Goal: Task Accomplishment & Management: Use online tool/utility

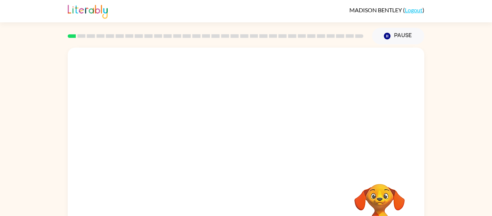
click at [372, 194] on video "Your browser must support playing .mp4 files to use Literably. Please try using…" at bounding box center [380, 209] width 72 height 72
click at [386, 207] on video "Your browser must support playing .mp4 files to use Literably. Please try using…" at bounding box center [380, 209] width 72 height 72
click at [235, 140] on div at bounding box center [246, 151] width 357 height 206
click at [242, 160] on icon "button" at bounding box center [246, 154] width 13 height 13
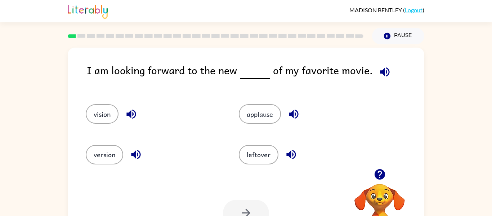
click at [380, 77] on icon "button" at bounding box center [384, 72] width 13 height 13
click at [130, 111] on icon "button" at bounding box center [130, 113] width 9 height 9
click at [135, 156] on icon "button" at bounding box center [135, 154] width 9 height 9
click at [293, 112] on icon "button" at bounding box center [293, 113] width 9 height 9
click at [290, 158] on icon "button" at bounding box center [291, 154] width 13 height 13
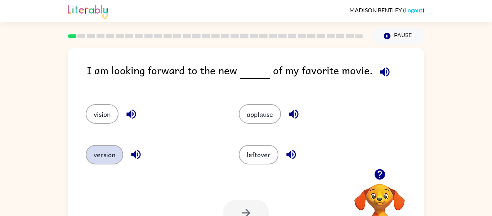
click at [108, 156] on button "version" at bounding box center [104, 154] width 37 height 19
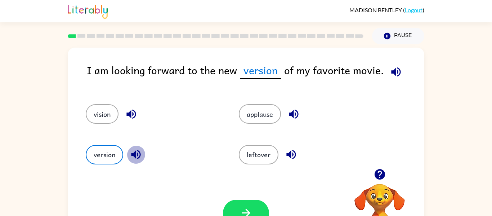
click at [143, 155] on button "button" at bounding box center [136, 154] width 18 height 18
click at [239, 204] on button "button" at bounding box center [246, 213] width 46 height 26
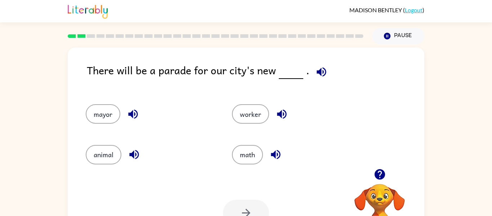
click at [319, 73] on icon "button" at bounding box center [321, 72] width 13 height 13
click at [138, 117] on icon "button" at bounding box center [133, 114] width 13 height 13
click at [135, 150] on icon "button" at bounding box center [134, 154] width 13 height 13
click at [277, 156] on icon "button" at bounding box center [275, 154] width 13 height 13
click at [281, 110] on icon "button" at bounding box center [281, 114] width 13 height 13
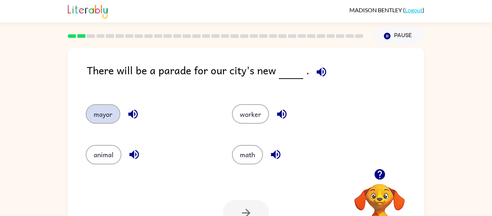
click at [103, 122] on button "mayor" at bounding box center [103, 113] width 35 height 19
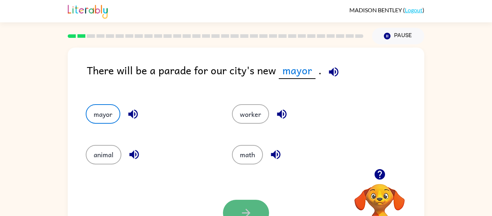
click at [255, 205] on button "button" at bounding box center [246, 213] width 46 height 26
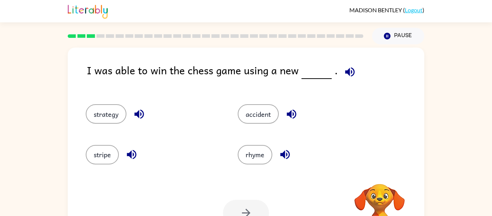
click at [351, 68] on icon "button" at bounding box center [350, 72] width 13 height 13
click at [140, 112] on icon "button" at bounding box center [139, 114] width 13 height 13
click at [131, 157] on icon "button" at bounding box center [131, 154] width 9 height 9
click at [106, 113] on button "strategy" at bounding box center [106, 113] width 41 height 19
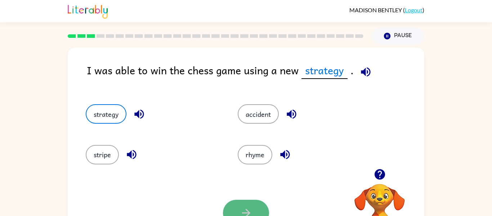
click at [248, 203] on button "button" at bounding box center [246, 213] width 46 height 26
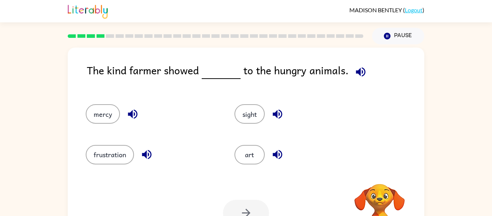
click at [358, 74] on icon "button" at bounding box center [360, 72] width 13 height 13
click at [133, 113] on icon "button" at bounding box center [132, 114] width 13 height 13
click at [148, 157] on icon "button" at bounding box center [146, 154] width 13 height 13
click at [283, 154] on icon "button" at bounding box center [277, 154] width 13 height 13
click at [279, 113] on icon "button" at bounding box center [277, 114] width 13 height 13
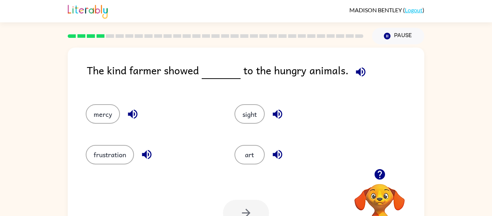
click at [358, 72] on icon "button" at bounding box center [360, 72] width 13 height 13
click at [134, 113] on icon "button" at bounding box center [132, 113] width 9 height 9
click at [152, 155] on icon "button" at bounding box center [146, 154] width 13 height 13
click at [115, 115] on button "mercy" at bounding box center [103, 113] width 34 height 19
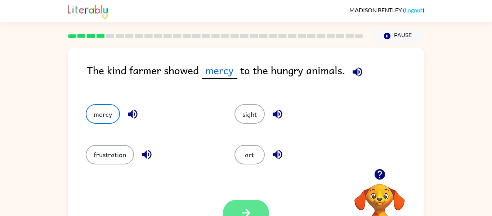
click at [239, 203] on button "button" at bounding box center [246, 213] width 46 height 26
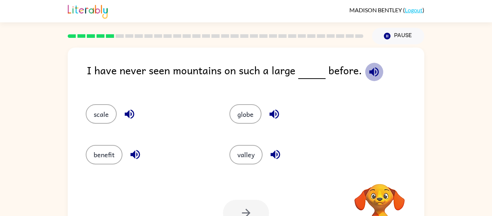
click at [372, 72] on icon "button" at bounding box center [373, 71] width 9 height 9
click at [130, 115] on icon "button" at bounding box center [129, 114] width 13 height 13
click at [136, 153] on icon "button" at bounding box center [134, 154] width 9 height 9
click at [280, 158] on icon "button" at bounding box center [275, 154] width 13 height 13
click at [272, 116] on icon "button" at bounding box center [273, 113] width 9 height 9
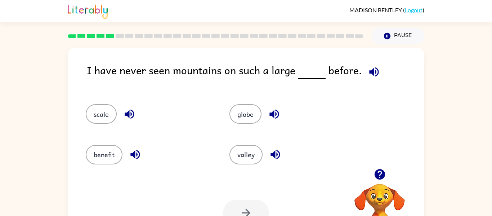
click at [129, 116] on icon "button" at bounding box center [129, 113] width 9 height 9
click at [103, 117] on button "scale" at bounding box center [101, 113] width 31 height 19
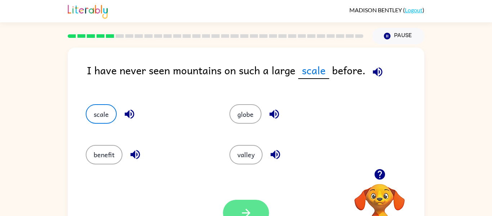
click at [262, 205] on button "button" at bounding box center [246, 213] width 46 height 26
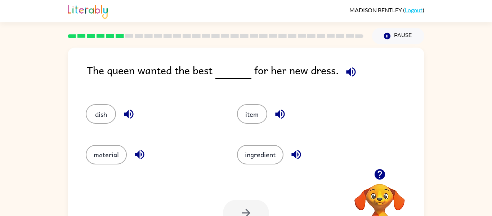
click at [348, 72] on icon "button" at bounding box center [350, 71] width 9 height 9
click at [136, 117] on button "button" at bounding box center [129, 114] width 18 height 18
click at [142, 151] on icon "button" at bounding box center [139, 154] width 9 height 9
click at [283, 111] on icon "button" at bounding box center [279, 113] width 9 height 9
click at [296, 154] on icon "button" at bounding box center [296, 154] width 13 height 13
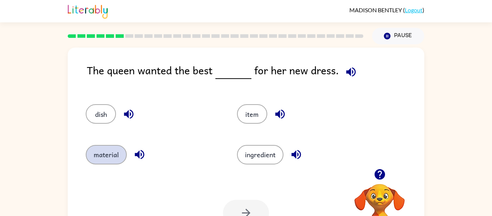
click at [111, 160] on button "material" at bounding box center [106, 154] width 41 height 19
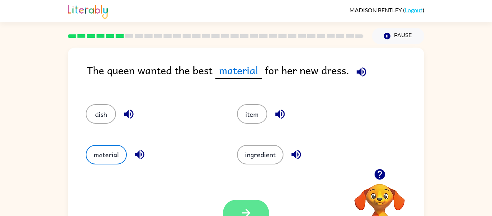
click at [250, 201] on button "button" at bounding box center [246, 213] width 46 height 26
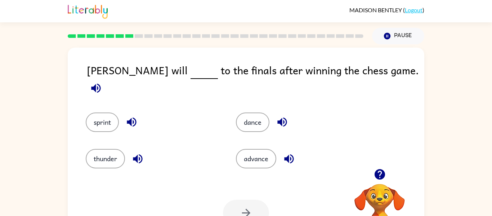
click at [100, 83] on icon "button" at bounding box center [95, 87] width 9 height 9
click at [136, 117] on icon "button" at bounding box center [131, 121] width 9 height 9
click at [137, 152] on icon "button" at bounding box center [137, 158] width 13 height 13
click at [285, 116] on icon "button" at bounding box center [282, 122] width 13 height 13
click at [293, 152] on icon "button" at bounding box center [289, 158] width 13 height 13
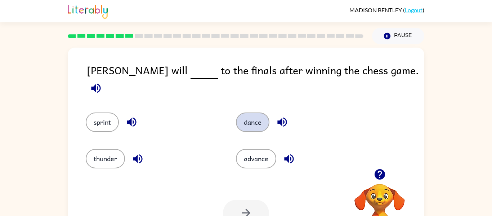
click at [243, 116] on button "dance" at bounding box center [252, 121] width 33 height 19
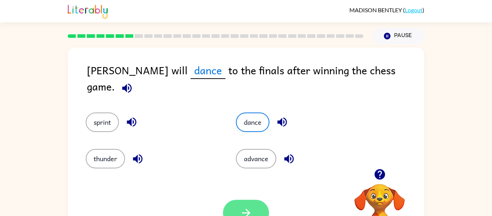
click at [246, 213] on icon "button" at bounding box center [246, 213] width 8 height 8
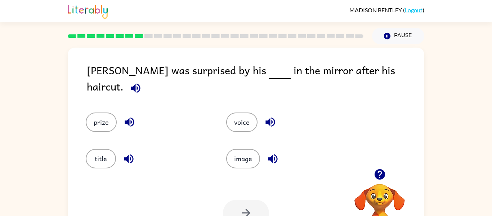
click at [145, 79] on button "button" at bounding box center [135, 88] width 18 height 18
click at [128, 116] on icon "button" at bounding box center [129, 122] width 13 height 13
click at [132, 154] on icon "button" at bounding box center [128, 158] width 9 height 9
click at [273, 116] on icon "button" at bounding box center [270, 122] width 13 height 13
click at [272, 154] on icon "button" at bounding box center [272, 158] width 9 height 9
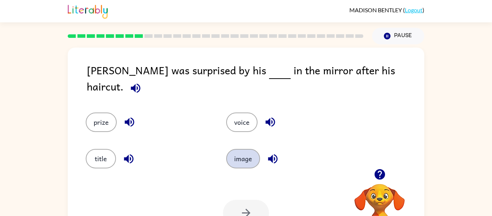
click at [252, 158] on button "image" at bounding box center [243, 158] width 34 height 19
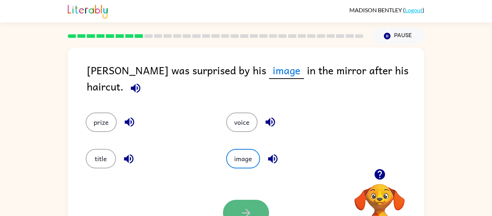
click at [250, 206] on icon "button" at bounding box center [246, 212] width 13 height 13
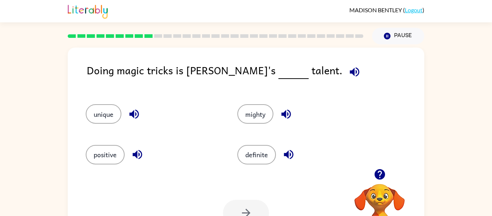
click at [348, 76] on icon "button" at bounding box center [354, 72] width 13 height 13
click at [133, 118] on icon "button" at bounding box center [134, 114] width 13 height 13
click at [139, 152] on icon "button" at bounding box center [137, 154] width 13 height 13
click at [289, 151] on icon "button" at bounding box center [288, 154] width 13 height 13
click at [282, 111] on icon "button" at bounding box center [286, 114] width 13 height 13
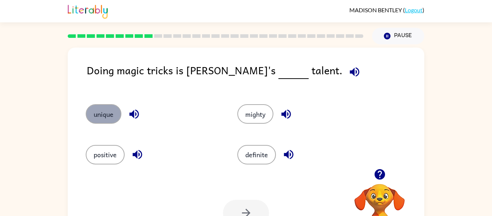
click at [109, 120] on button "unique" at bounding box center [104, 113] width 36 height 19
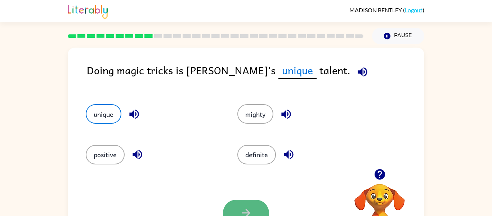
click at [260, 207] on button "button" at bounding box center [246, 213] width 46 height 26
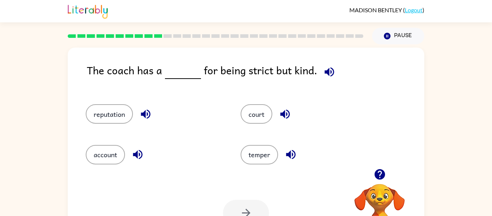
click at [328, 67] on icon "button" at bounding box center [328, 71] width 9 height 9
click at [143, 117] on icon "button" at bounding box center [145, 114] width 13 height 13
click at [139, 158] on icon "button" at bounding box center [137, 154] width 9 height 9
click at [289, 112] on icon "button" at bounding box center [284, 113] width 9 height 9
click at [289, 152] on icon "button" at bounding box center [291, 154] width 13 height 13
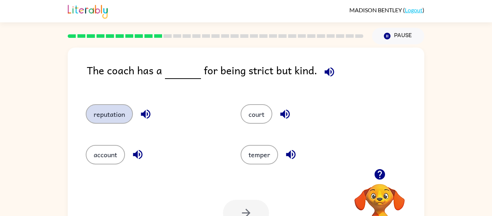
click at [97, 118] on button "reputation" at bounding box center [109, 113] width 47 height 19
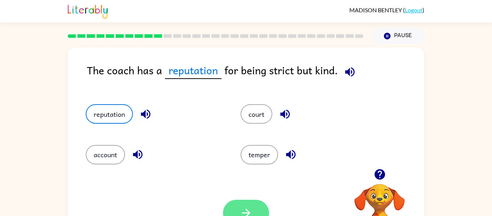
click at [241, 200] on button "button" at bounding box center [246, 213] width 46 height 26
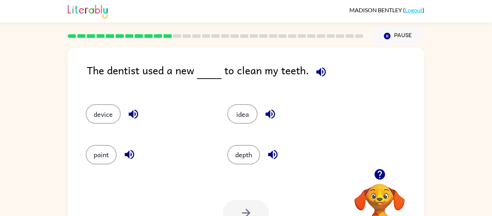
click at [241, 200] on div at bounding box center [246, 213] width 46 height 26
click at [324, 67] on icon "button" at bounding box center [321, 72] width 13 height 13
click at [139, 115] on icon "button" at bounding box center [133, 114] width 13 height 13
click at [128, 158] on icon "button" at bounding box center [129, 154] width 13 height 13
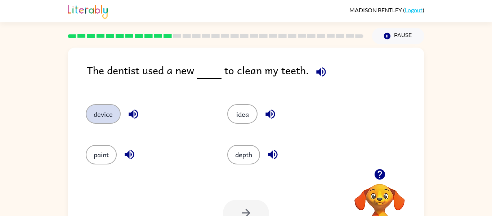
click at [109, 116] on button "device" at bounding box center [103, 113] width 35 height 19
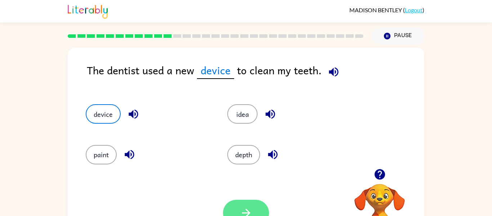
click at [260, 206] on button "button" at bounding box center [246, 213] width 46 height 26
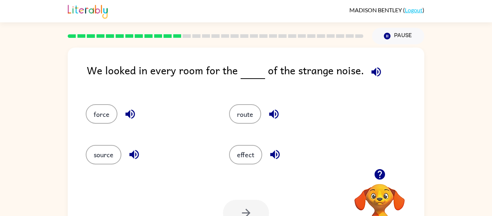
click at [373, 72] on icon "button" at bounding box center [376, 72] width 13 height 13
click at [131, 113] on icon "button" at bounding box center [129, 113] width 9 height 9
click at [134, 153] on icon "button" at bounding box center [134, 154] width 13 height 13
click at [274, 117] on icon "button" at bounding box center [274, 114] width 13 height 13
click at [277, 152] on icon "button" at bounding box center [274, 154] width 9 height 9
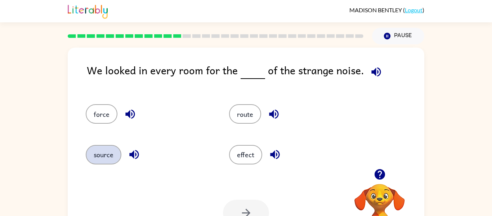
click at [119, 151] on button "source" at bounding box center [104, 154] width 36 height 19
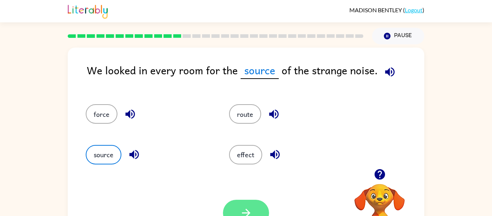
click at [263, 206] on button "button" at bounding box center [246, 213] width 46 height 26
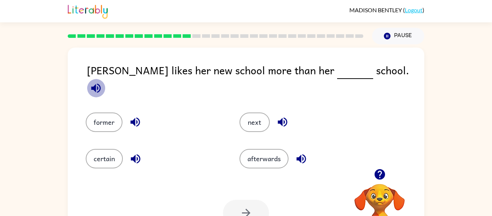
click at [100, 83] on icon "button" at bounding box center [95, 87] width 9 height 9
click at [300, 157] on icon "button" at bounding box center [300, 158] width 9 height 9
click at [281, 117] on icon "button" at bounding box center [282, 121] width 9 height 9
click at [130, 152] on icon "button" at bounding box center [135, 158] width 13 height 13
click at [140, 119] on icon "button" at bounding box center [135, 122] width 13 height 13
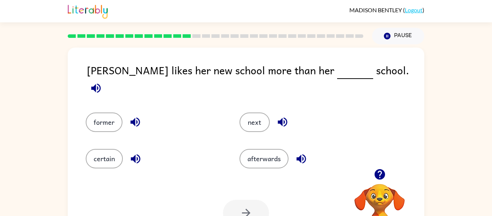
click at [132, 116] on icon "button" at bounding box center [135, 122] width 13 height 13
click at [112, 116] on button "former" at bounding box center [104, 121] width 37 height 19
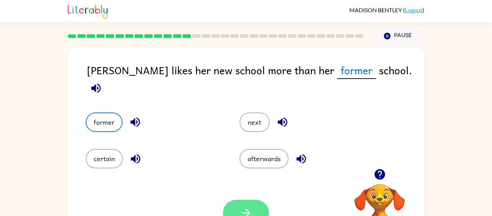
click at [257, 207] on button "button" at bounding box center [246, 213] width 46 height 26
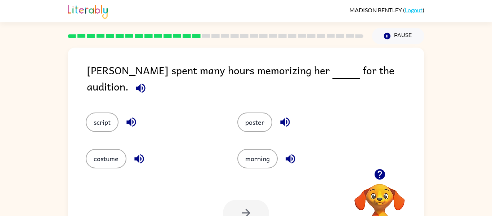
click at [147, 82] on icon "button" at bounding box center [140, 88] width 13 height 13
click at [129, 117] on icon "button" at bounding box center [130, 121] width 9 height 9
click at [143, 156] on icon "button" at bounding box center [138, 158] width 9 height 9
click at [286, 119] on icon "button" at bounding box center [285, 122] width 13 height 13
click at [288, 152] on icon "button" at bounding box center [290, 158] width 13 height 13
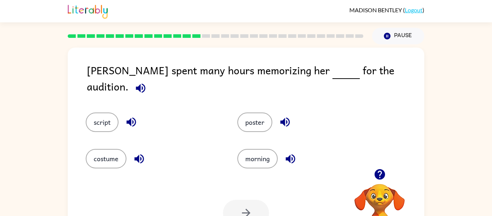
click at [122, 113] on button "button" at bounding box center [131, 122] width 18 height 18
click at [115, 112] on button "script" at bounding box center [102, 121] width 33 height 19
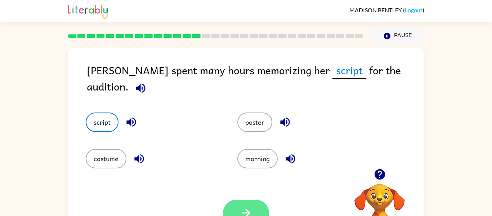
click at [261, 206] on button "button" at bounding box center [246, 213] width 46 height 26
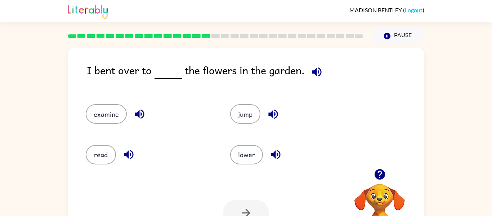
click at [312, 72] on icon "button" at bounding box center [316, 71] width 9 height 9
click at [142, 114] on icon "button" at bounding box center [139, 114] width 13 height 13
click at [125, 155] on icon "button" at bounding box center [128, 154] width 9 height 9
click at [272, 157] on icon "button" at bounding box center [275, 154] width 13 height 13
click at [275, 113] on icon "button" at bounding box center [273, 114] width 13 height 13
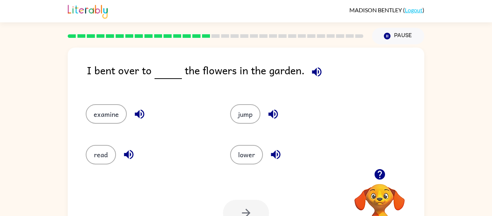
click at [119, 123] on div "examine" at bounding box center [150, 113] width 128 height 19
click at [117, 121] on button "examine" at bounding box center [106, 113] width 41 height 19
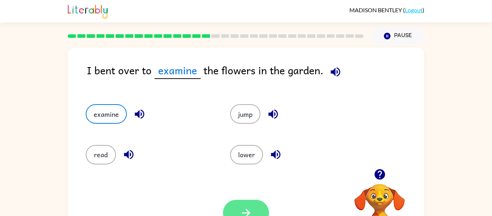
click at [245, 207] on icon "button" at bounding box center [246, 212] width 13 height 13
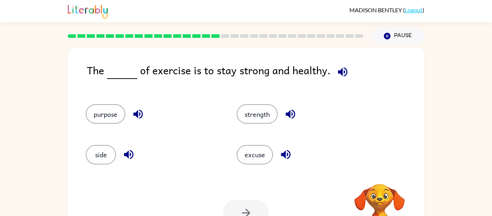
click at [339, 73] on icon "button" at bounding box center [342, 71] width 9 height 9
click at [139, 111] on icon "button" at bounding box center [138, 114] width 13 height 13
click at [131, 151] on icon "button" at bounding box center [128, 154] width 13 height 13
click at [111, 112] on button "purpose" at bounding box center [106, 113] width 40 height 19
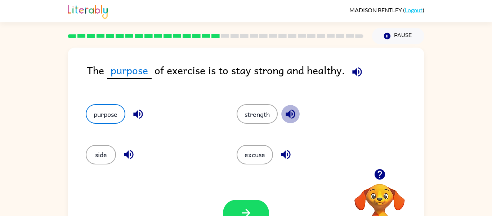
click at [289, 112] on icon "button" at bounding box center [290, 113] width 9 height 9
click at [285, 157] on icon "button" at bounding box center [285, 154] width 9 height 9
click at [244, 209] on icon "button" at bounding box center [246, 212] width 13 height 13
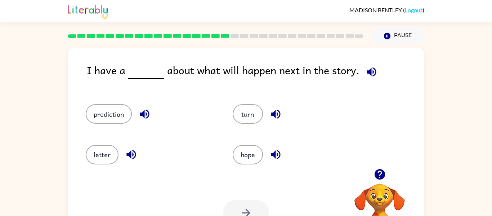
click at [367, 73] on icon "button" at bounding box center [371, 71] width 9 height 9
click at [151, 114] on icon "button" at bounding box center [144, 114] width 13 height 13
click at [131, 155] on icon "button" at bounding box center [131, 154] width 13 height 13
click at [277, 153] on icon "button" at bounding box center [275, 154] width 9 height 9
click at [275, 110] on icon "button" at bounding box center [275, 113] width 9 height 9
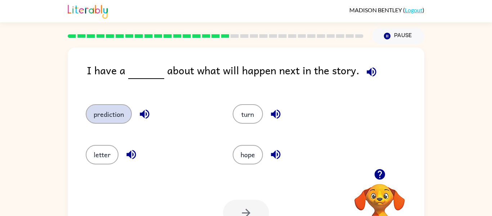
click at [131, 113] on button "prediction" at bounding box center [109, 113] width 46 height 19
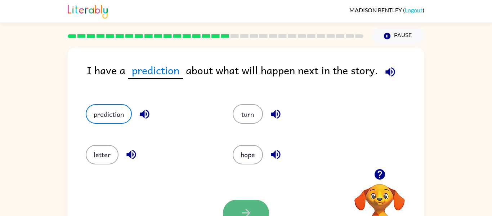
click at [243, 200] on button "button" at bounding box center [246, 213] width 46 height 26
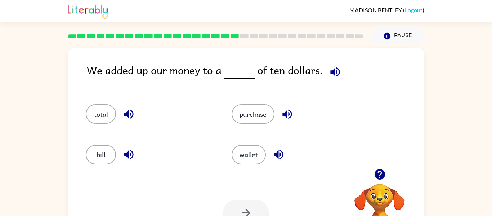
click at [333, 69] on icon "button" at bounding box center [335, 72] width 13 height 13
click at [104, 116] on button "total" at bounding box center [101, 113] width 30 height 19
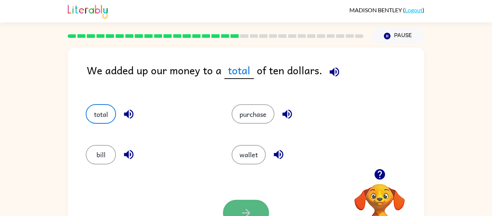
click at [259, 201] on button "button" at bounding box center [246, 213] width 46 height 26
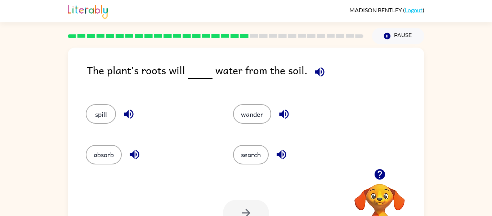
click at [319, 76] on icon "button" at bounding box center [319, 72] width 13 height 13
click at [130, 115] on icon "button" at bounding box center [128, 113] width 9 height 9
click at [139, 157] on icon "button" at bounding box center [134, 154] width 13 height 13
click at [285, 153] on icon "button" at bounding box center [281, 154] width 13 height 13
click at [284, 111] on icon "button" at bounding box center [284, 114] width 13 height 13
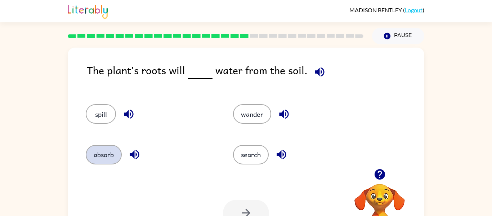
click at [99, 155] on button "absorb" at bounding box center [104, 154] width 36 height 19
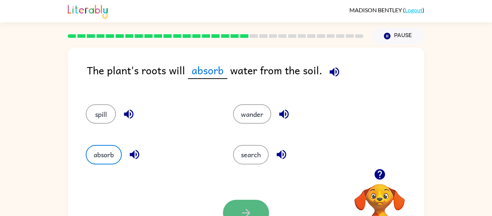
click at [240, 209] on icon "button" at bounding box center [246, 212] width 13 height 13
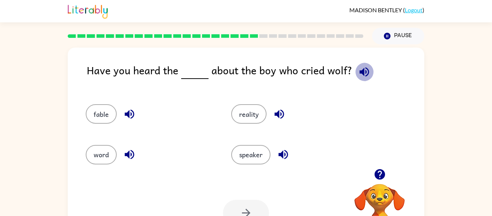
click at [364, 71] on icon "button" at bounding box center [364, 72] width 13 height 13
click at [130, 111] on icon "button" at bounding box center [129, 114] width 13 height 13
click at [130, 152] on icon "button" at bounding box center [129, 154] width 13 height 13
click at [279, 113] on icon "button" at bounding box center [278, 113] width 9 height 9
click at [286, 154] on icon "button" at bounding box center [283, 154] width 13 height 13
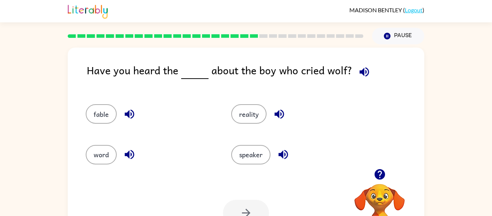
click at [127, 109] on icon "button" at bounding box center [129, 114] width 13 height 13
click at [130, 146] on button "button" at bounding box center [129, 154] width 18 height 18
click at [102, 157] on button "word" at bounding box center [101, 154] width 31 height 19
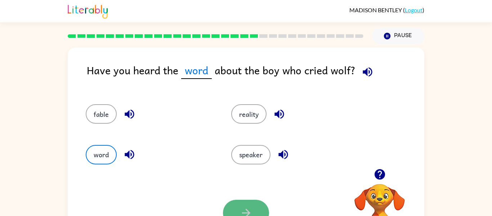
click at [245, 203] on button "button" at bounding box center [246, 213] width 46 height 26
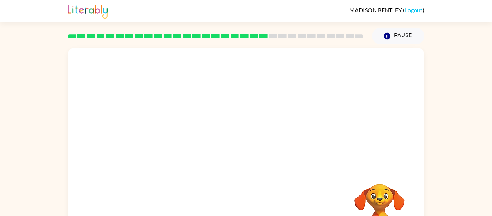
click at [185, 147] on video "Your browser must support playing .mp4 files to use Literably. Please try using…" at bounding box center [246, 108] width 357 height 121
click at [240, 151] on icon "button" at bounding box center [246, 154] width 13 height 13
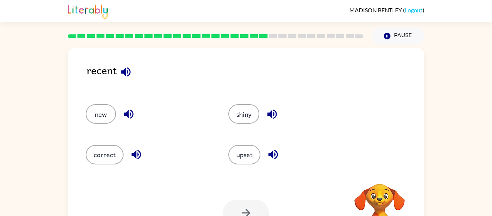
click at [127, 71] on icon "button" at bounding box center [125, 71] width 9 height 9
click at [127, 116] on icon "button" at bounding box center [128, 113] width 9 height 9
click at [140, 153] on icon "button" at bounding box center [135, 154] width 9 height 9
click at [277, 114] on icon "button" at bounding box center [271, 113] width 9 height 9
click at [281, 157] on button "button" at bounding box center [273, 154] width 18 height 18
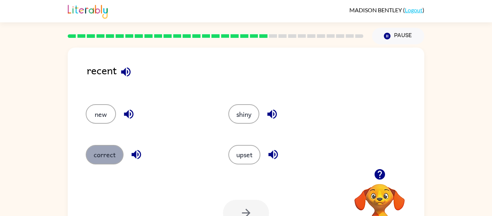
click at [119, 153] on button "correct" at bounding box center [105, 154] width 38 height 19
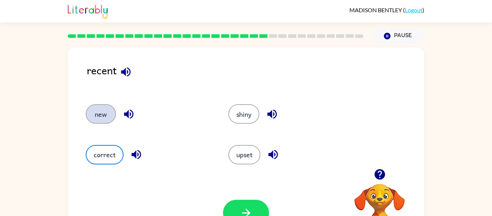
click at [108, 113] on button "new" at bounding box center [101, 113] width 30 height 19
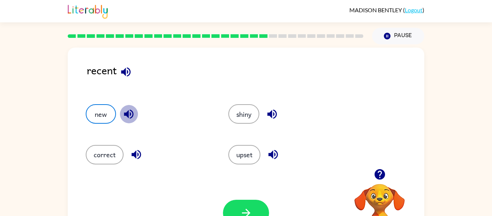
click at [127, 115] on icon "button" at bounding box center [128, 113] width 9 height 9
click at [141, 157] on icon "button" at bounding box center [136, 154] width 13 height 13
click at [245, 209] on icon "button" at bounding box center [246, 213] width 8 height 8
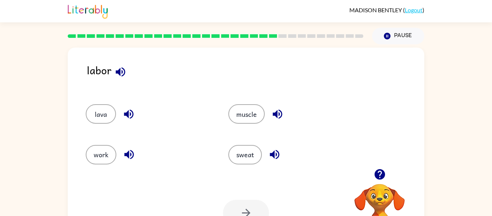
click at [119, 74] on icon "button" at bounding box center [120, 71] width 9 height 9
click at [127, 111] on icon "button" at bounding box center [128, 113] width 9 height 9
click at [127, 154] on icon "button" at bounding box center [128, 154] width 9 height 9
click at [95, 156] on button "work" at bounding box center [101, 154] width 31 height 19
click at [282, 113] on icon "button" at bounding box center [277, 114] width 13 height 13
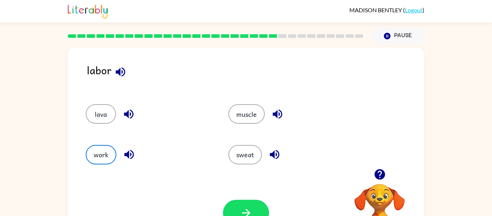
click at [275, 156] on icon "button" at bounding box center [274, 154] width 13 height 13
click at [254, 205] on button "button" at bounding box center [246, 213] width 46 height 26
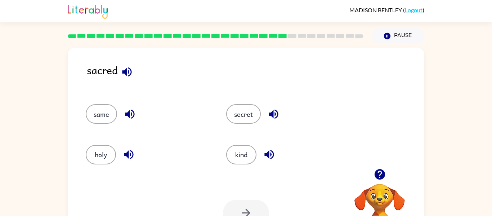
click at [130, 74] on icon "button" at bounding box center [126, 71] width 9 height 9
click at [131, 119] on icon "button" at bounding box center [130, 114] width 13 height 13
click at [132, 156] on icon "button" at bounding box center [128, 154] width 13 height 13
click at [272, 159] on icon "button" at bounding box center [269, 154] width 13 height 13
click at [266, 114] on button "button" at bounding box center [273, 114] width 18 height 18
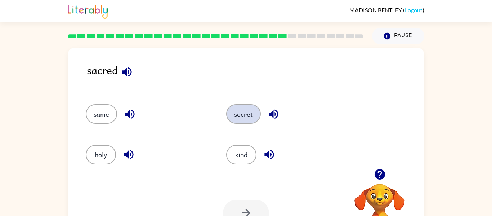
click at [251, 114] on button "secret" at bounding box center [243, 113] width 35 height 19
click at [247, 212] on icon "button" at bounding box center [246, 213] width 8 height 8
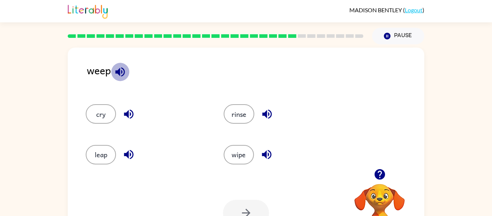
click at [124, 68] on icon "button" at bounding box center [120, 72] width 13 height 13
click at [132, 111] on icon "button" at bounding box center [128, 114] width 13 height 13
click at [131, 158] on icon "button" at bounding box center [128, 154] width 13 height 13
click at [263, 113] on icon "button" at bounding box center [266, 113] width 9 height 9
click at [269, 150] on icon "button" at bounding box center [266, 154] width 9 height 9
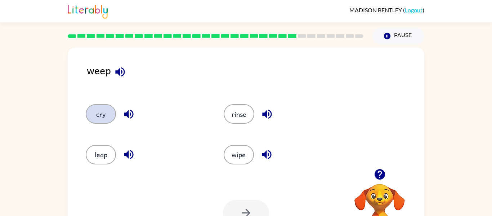
click at [97, 108] on button "cry" at bounding box center [101, 113] width 30 height 19
click at [247, 211] on icon "button" at bounding box center [246, 213] width 8 height 8
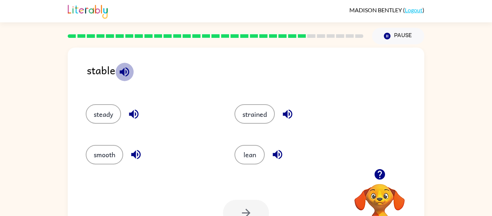
click at [125, 73] on icon "button" at bounding box center [124, 72] width 13 height 13
click at [134, 118] on icon "button" at bounding box center [133, 114] width 13 height 13
click at [134, 150] on icon "button" at bounding box center [136, 154] width 13 height 13
click at [278, 159] on icon "button" at bounding box center [277, 154] width 13 height 13
click at [289, 113] on icon "button" at bounding box center [287, 114] width 13 height 13
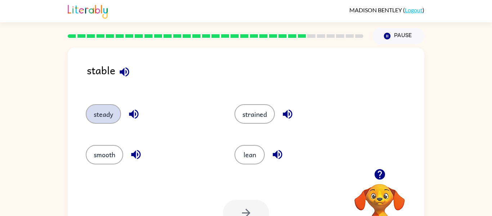
click at [103, 117] on button "steady" at bounding box center [103, 113] width 35 height 19
click at [256, 205] on button "button" at bounding box center [246, 213] width 46 height 26
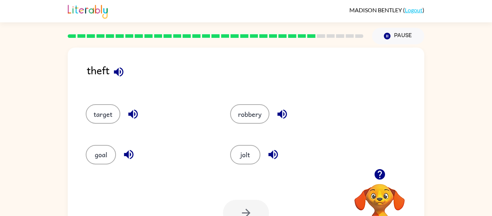
click at [121, 72] on icon "button" at bounding box center [118, 71] width 9 height 9
click at [132, 118] on icon "button" at bounding box center [133, 114] width 13 height 13
click at [131, 148] on button "button" at bounding box center [129, 154] width 18 height 18
click at [273, 158] on icon "button" at bounding box center [272, 154] width 9 height 9
click at [282, 108] on icon "button" at bounding box center [282, 114] width 13 height 13
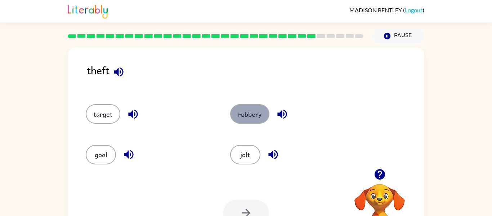
click at [234, 115] on button "robbery" at bounding box center [249, 113] width 39 height 19
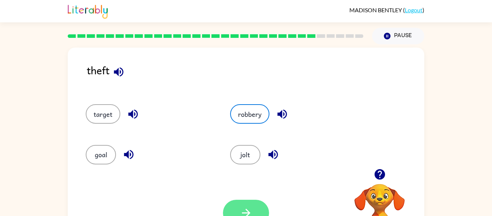
click at [252, 204] on button "button" at bounding box center [246, 213] width 46 height 26
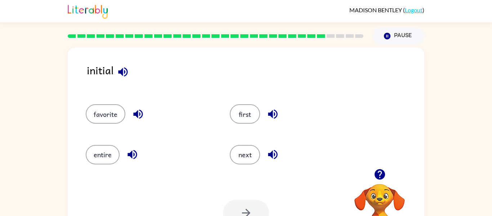
click at [123, 71] on icon "button" at bounding box center [123, 72] width 13 height 13
click at [138, 109] on icon "button" at bounding box center [138, 114] width 13 height 13
click at [144, 119] on button "button" at bounding box center [138, 114] width 18 height 18
click at [137, 118] on icon "button" at bounding box center [138, 114] width 13 height 13
click at [139, 158] on button "button" at bounding box center [132, 154] width 18 height 18
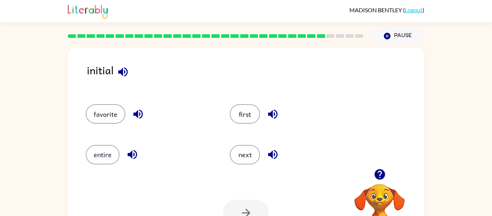
click at [274, 161] on button "button" at bounding box center [273, 154] width 18 height 18
click at [277, 120] on icon "button" at bounding box center [272, 114] width 13 height 13
click at [129, 73] on icon "button" at bounding box center [123, 72] width 13 height 13
click at [253, 113] on button "first" at bounding box center [245, 113] width 30 height 19
click at [248, 207] on icon "button" at bounding box center [246, 212] width 13 height 13
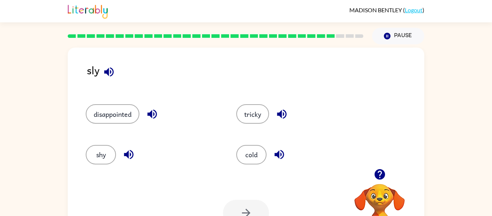
click at [108, 70] on icon "button" at bounding box center [108, 71] width 9 height 9
click at [169, 111] on div "disappointed" at bounding box center [153, 113] width 134 height 19
click at [156, 121] on button "button" at bounding box center [152, 114] width 18 height 18
click at [134, 156] on icon "button" at bounding box center [128, 154] width 13 height 13
click at [280, 155] on icon "button" at bounding box center [279, 154] width 13 height 13
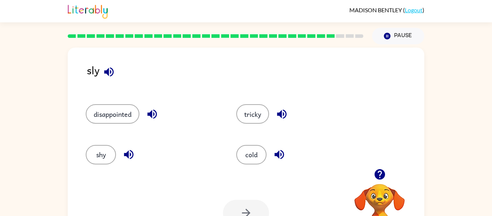
click at [284, 112] on icon "button" at bounding box center [281, 113] width 9 height 9
click at [103, 156] on button "shy" at bounding box center [101, 154] width 30 height 19
click at [234, 207] on button "button" at bounding box center [246, 213] width 46 height 26
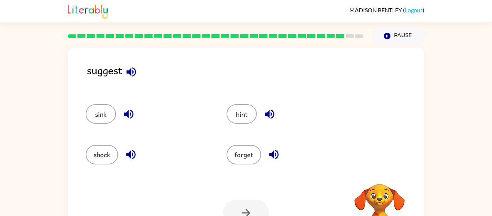
click at [126, 68] on icon "button" at bounding box center [131, 72] width 13 height 13
click at [135, 111] on icon "button" at bounding box center [128, 114] width 13 height 13
click at [133, 158] on icon "button" at bounding box center [130, 154] width 9 height 9
click at [275, 157] on icon "button" at bounding box center [274, 154] width 13 height 13
click at [275, 109] on icon "button" at bounding box center [269, 114] width 13 height 13
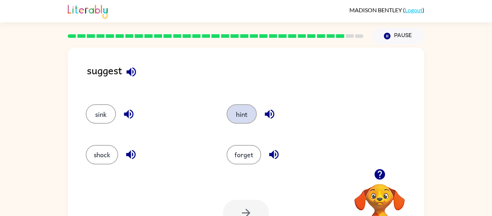
click at [247, 107] on button "hint" at bounding box center [242, 113] width 30 height 19
click at [247, 202] on button "button" at bounding box center [246, 213] width 46 height 26
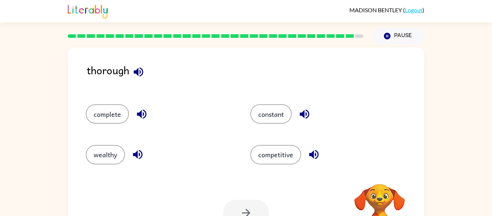
click at [137, 71] on icon "button" at bounding box center [138, 71] width 9 height 9
click at [136, 79] on button "button" at bounding box center [138, 72] width 18 height 18
click at [147, 115] on icon "button" at bounding box center [141, 114] width 13 height 13
click at [140, 155] on icon "button" at bounding box center [137, 154] width 9 height 9
click at [313, 153] on icon "button" at bounding box center [313, 154] width 9 height 9
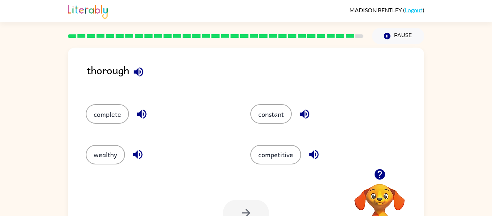
click at [313, 116] on button "button" at bounding box center [304, 114] width 18 height 18
click at [148, 60] on div "thorough complete constant wealthy competitive Your browser must support playin…" at bounding box center [246, 151] width 357 height 206
click at [142, 68] on icon "button" at bounding box center [138, 71] width 9 height 9
click at [147, 107] on button "button" at bounding box center [142, 114] width 18 height 18
click at [143, 122] on button "button" at bounding box center [142, 114] width 18 height 18
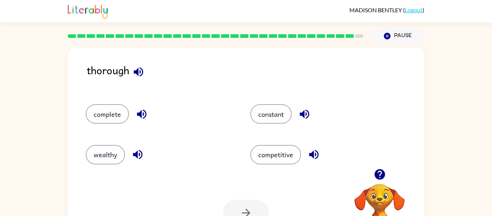
click at [140, 153] on icon "button" at bounding box center [137, 154] width 13 height 13
click at [300, 158] on button "competitive" at bounding box center [275, 154] width 51 height 19
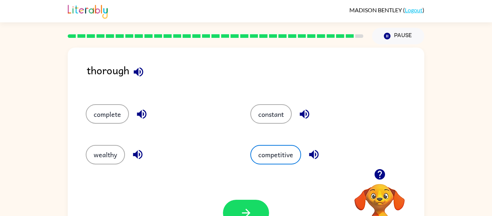
click at [321, 160] on button "button" at bounding box center [314, 154] width 18 height 18
click at [319, 154] on icon "button" at bounding box center [314, 154] width 13 height 13
click at [311, 122] on div "constant" at bounding box center [324, 113] width 148 height 19
click at [311, 114] on icon "button" at bounding box center [304, 114] width 13 height 13
click at [283, 122] on button "constant" at bounding box center [270, 113] width 41 height 19
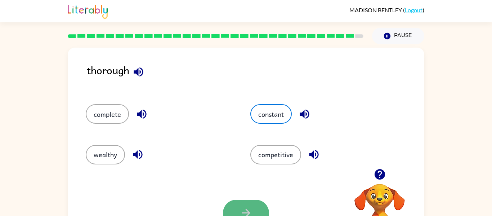
click at [245, 208] on icon "button" at bounding box center [246, 212] width 13 height 13
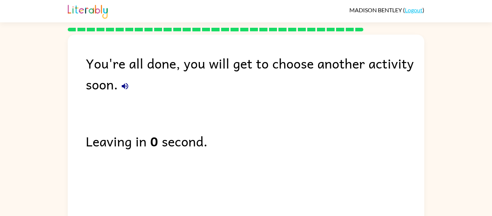
click at [184, 153] on div "You're all done, you will get to choose another activity soon. Leaving in 0 sec…" at bounding box center [246, 136] width 357 height 202
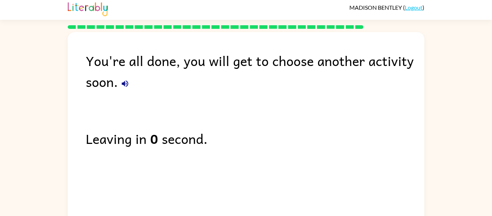
click at [416, 10] on link "Logout" at bounding box center [414, 7] width 18 height 7
click at [164, 140] on div "Leaving in 0 second." at bounding box center [255, 138] width 339 height 21
click at [126, 84] on icon "button" at bounding box center [125, 83] width 6 height 6
